Goal: Task Accomplishment & Management: Manage account settings

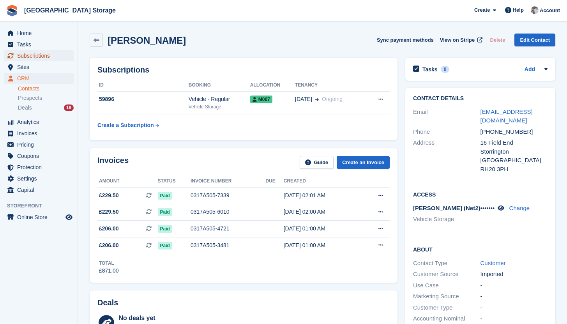
click at [39, 55] on span "Subscriptions" at bounding box center [40, 55] width 47 height 11
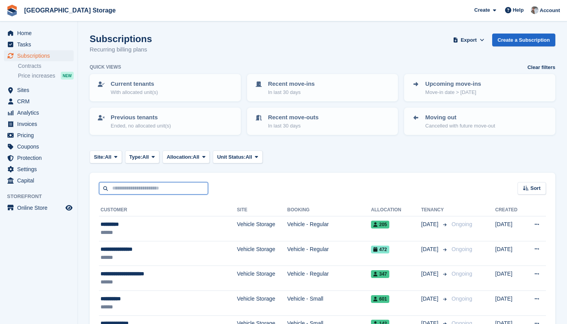
click at [156, 185] on input "text" at bounding box center [153, 188] width 109 height 13
type input "******"
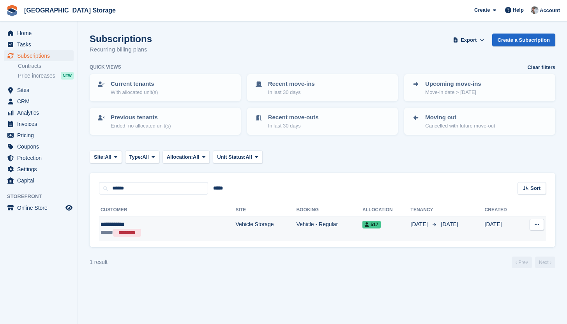
click at [236, 236] on td "Vehicle Storage" at bounding box center [266, 228] width 61 height 25
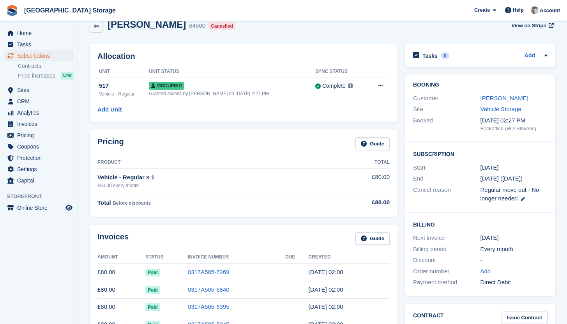
scroll to position [15, 0]
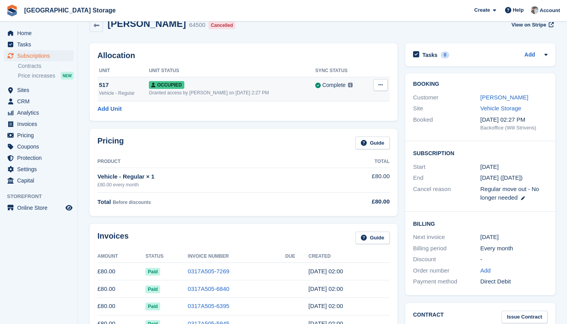
click at [377, 85] on button at bounding box center [380, 85] width 14 height 12
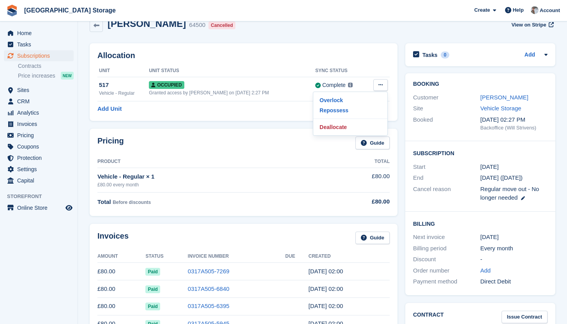
click at [286, 127] on div "Pricing Guide Product Total Vehicle - Regular × 1 £80.00 every month £80.00 Tot…" at bounding box center [244, 172] width 316 height 95
click at [36, 58] on span "Subscriptions" at bounding box center [40, 55] width 47 height 11
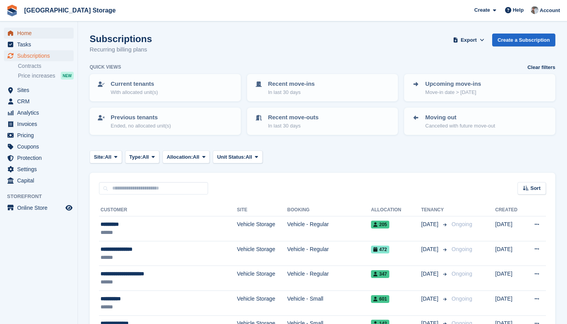
click at [25, 28] on span "Home" at bounding box center [40, 33] width 47 height 11
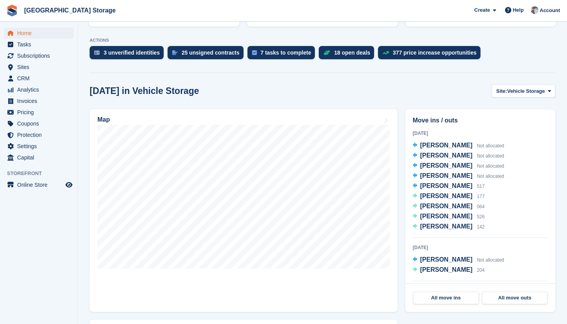
scroll to position [148, 0]
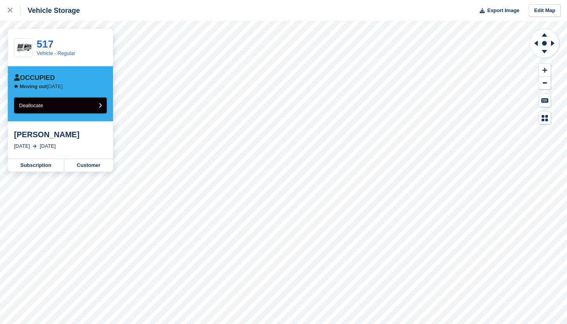
click at [49, 107] on button "Deallocate" at bounding box center [60, 105] width 93 height 16
click at [93, 164] on link "Customer" at bounding box center [88, 165] width 49 height 12
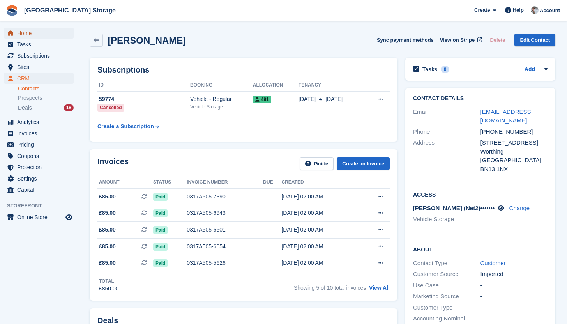
click at [43, 34] on span "Home" at bounding box center [40, 33] width 47 height 11
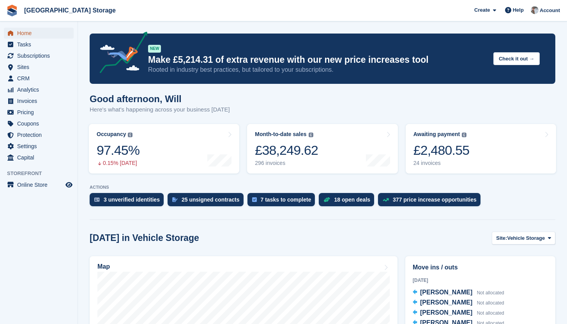
click at [28, 34] on span "Home" at bounding box center [40, 33] width 47 height 11
